Goal: Find specific page/section: Locate a particular part of the current website

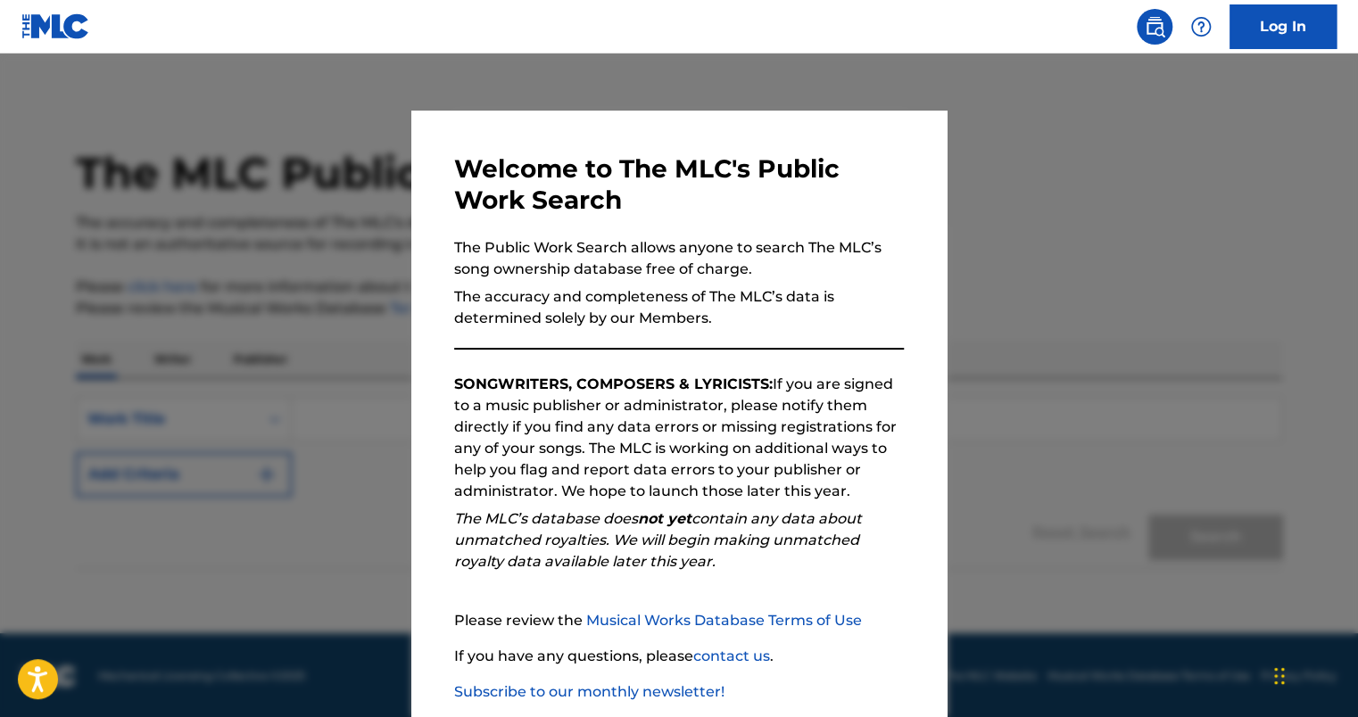
click at [1036, 211] on div at bounding box center [679, 412] width 1358 height 717
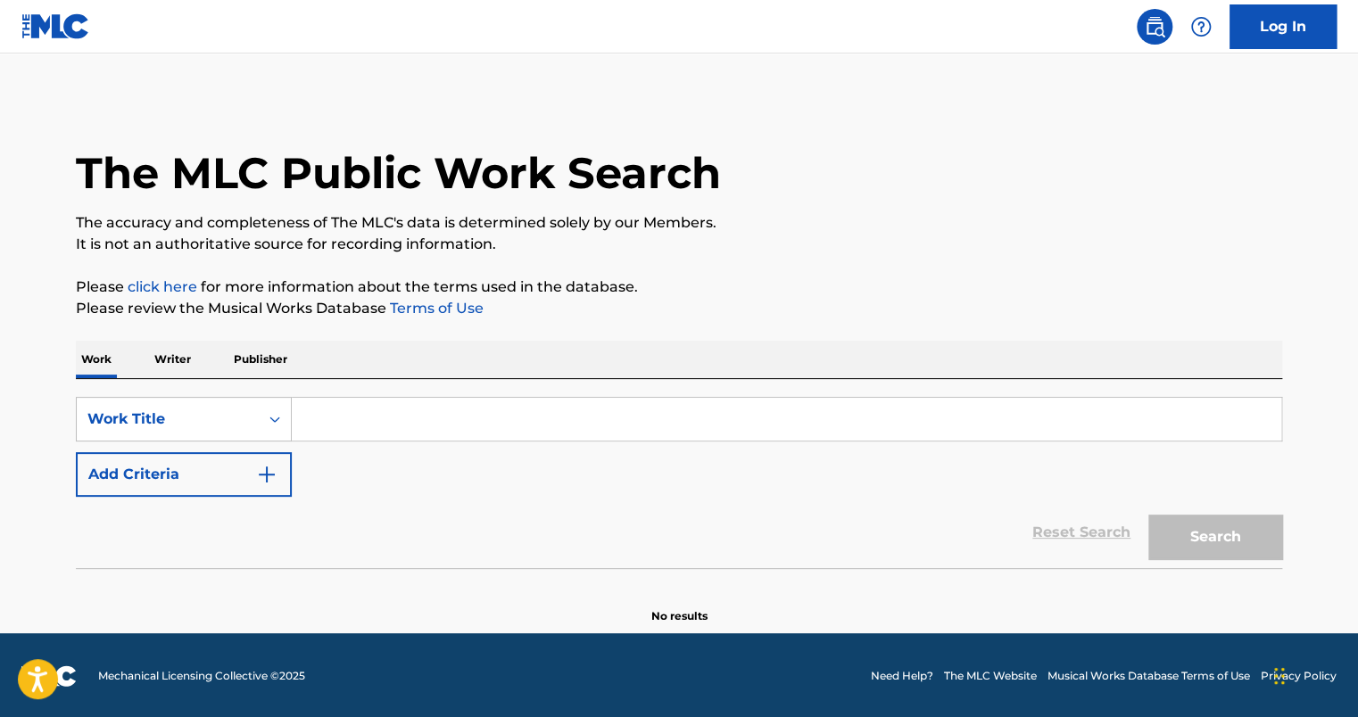
click at [589, 410] on input "Search Form" at bounding box center [787, 419] width 990 height 43
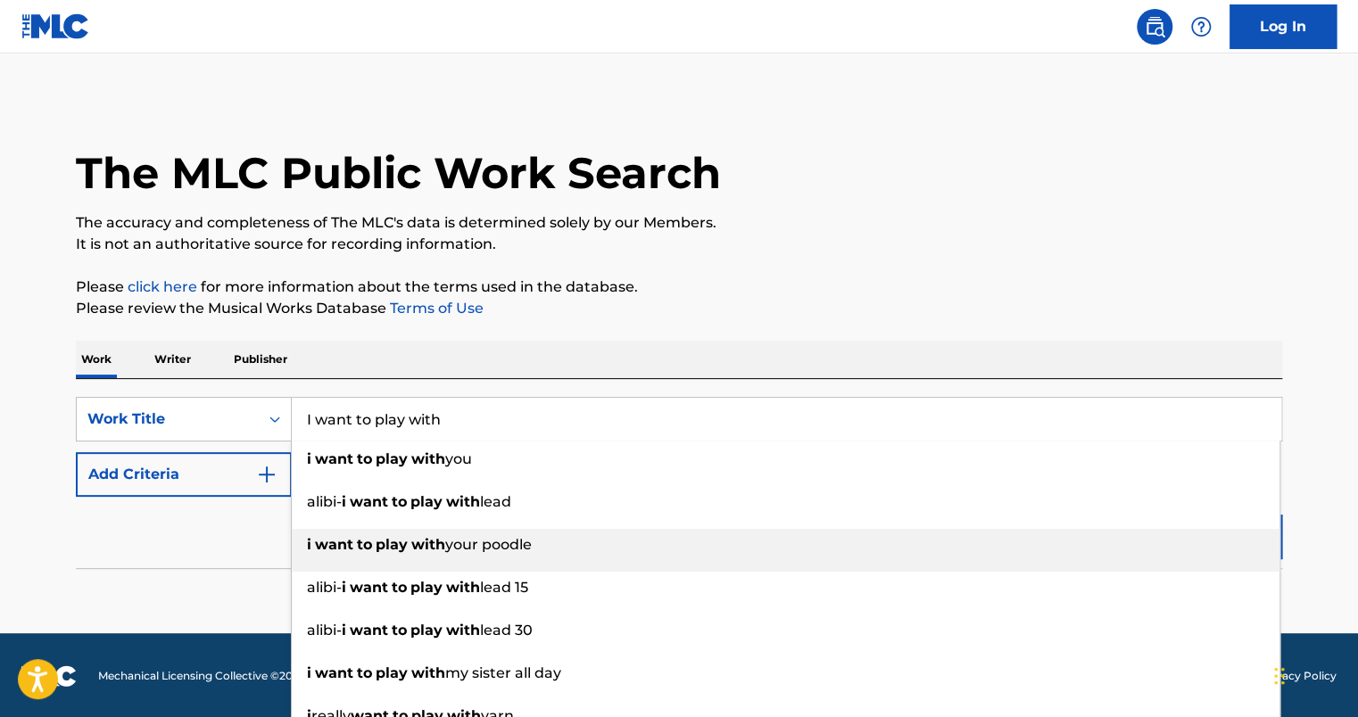
type input "I want to play with"
click at [511, 542] on span "your poodle" at bounding box center [488, 544] width 87 height 17
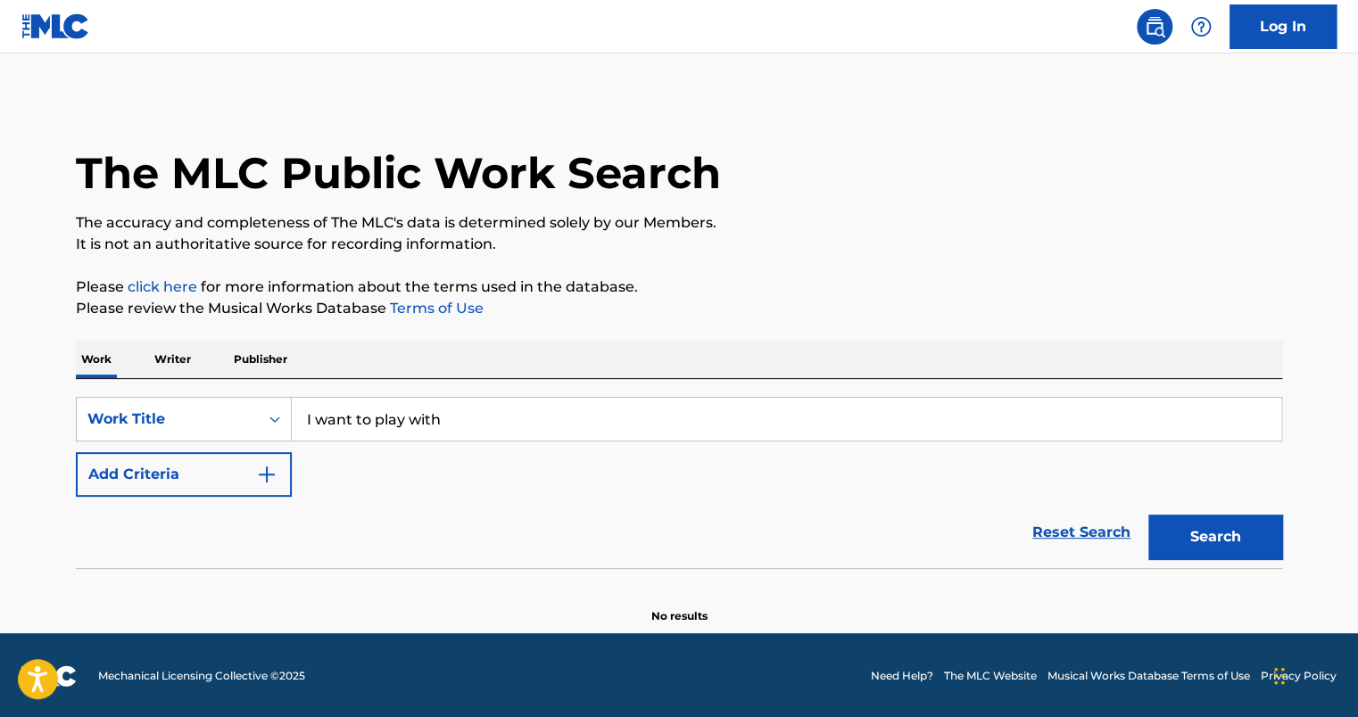
click at [1228, 545] on button "Search" at bounding box center [1216, 537] width 134 height 45
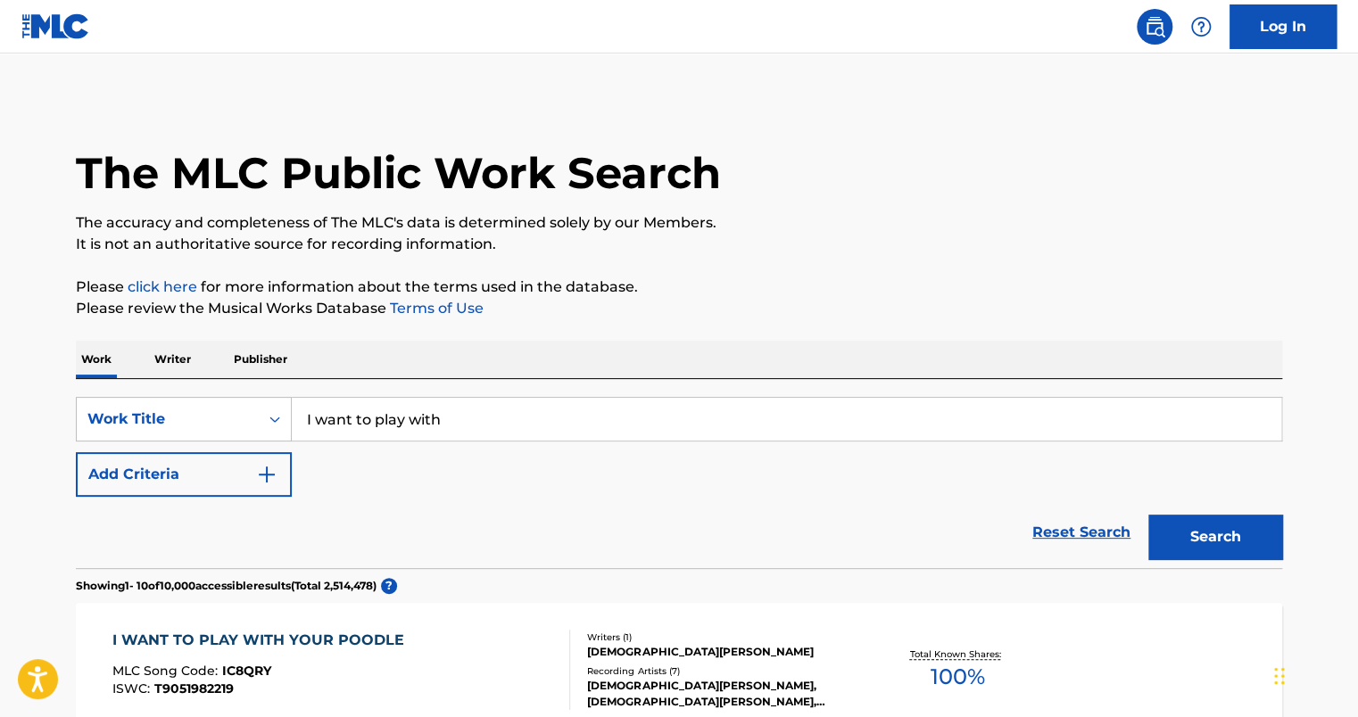
scroll to position [627, 0]
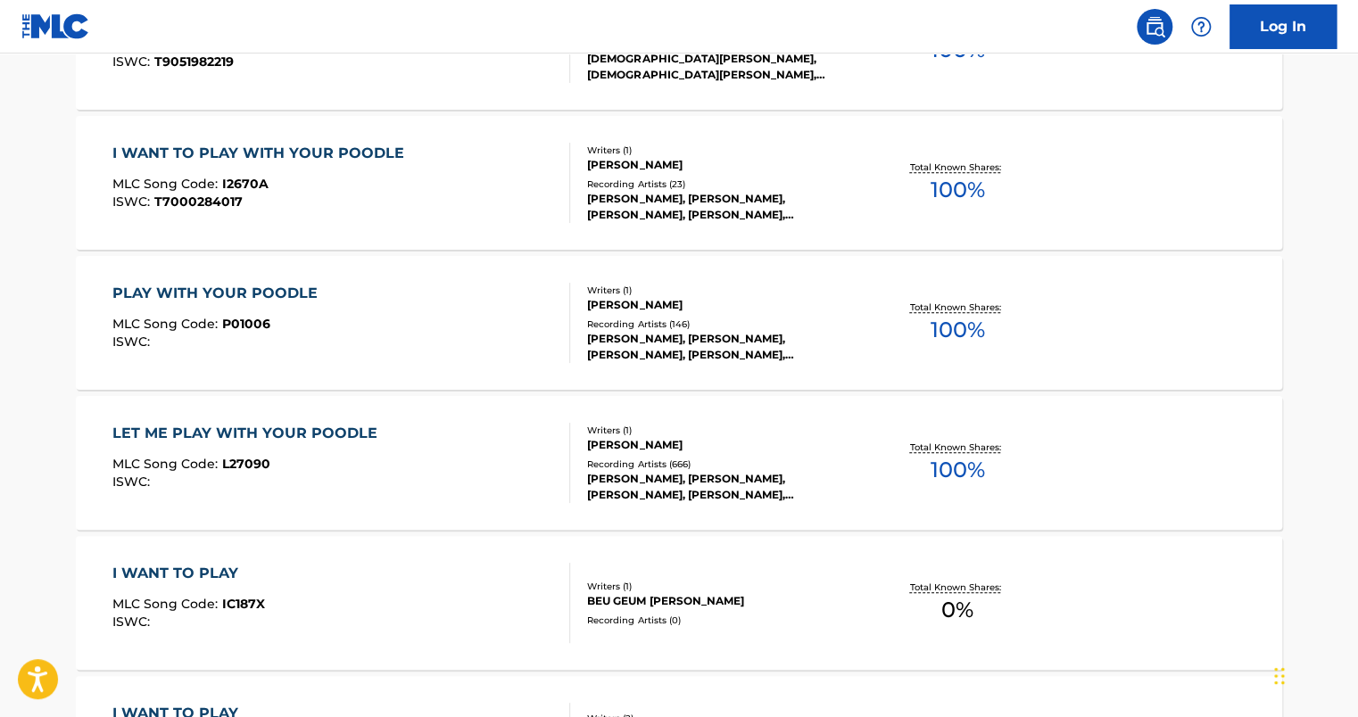
click at [328, 432] on div "LET ME PLAY WITH YOUR POODLE" at bounding box center [249, 433] width 274 height 21
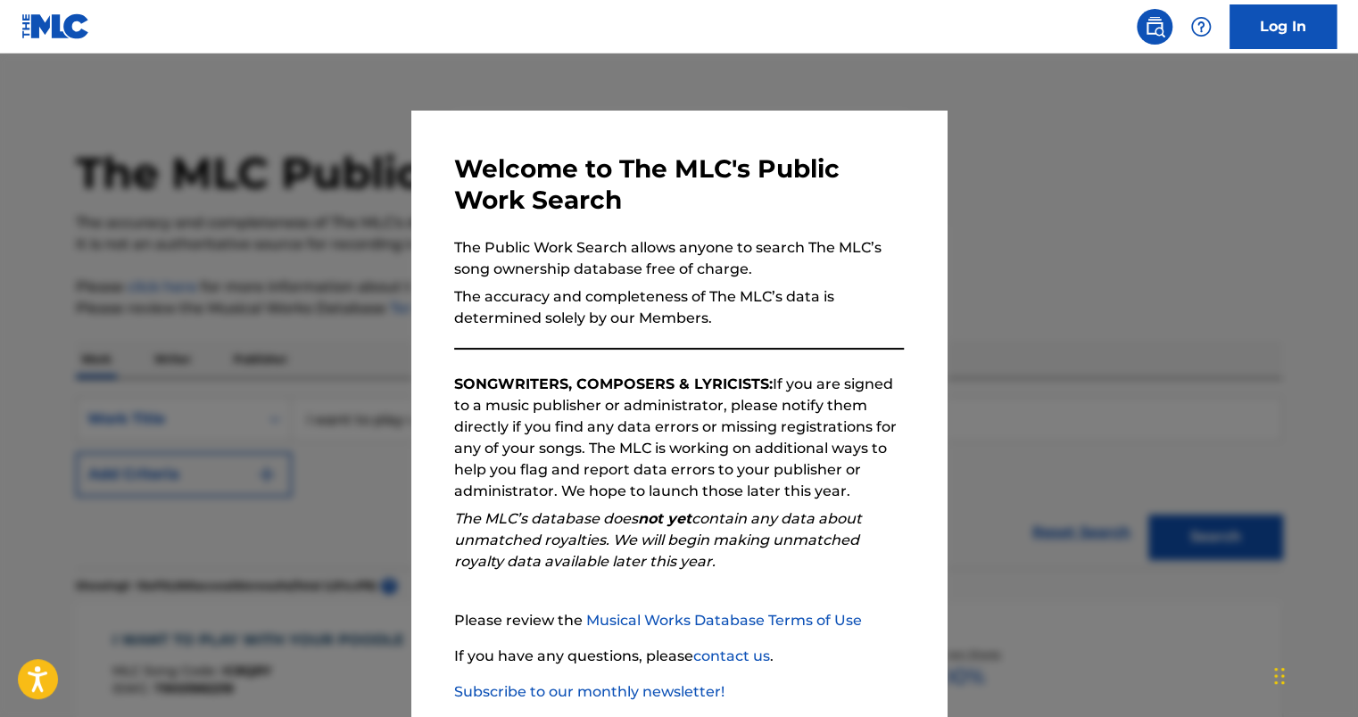
scroll to position [674, 0]
